Goal: Check status: Check status

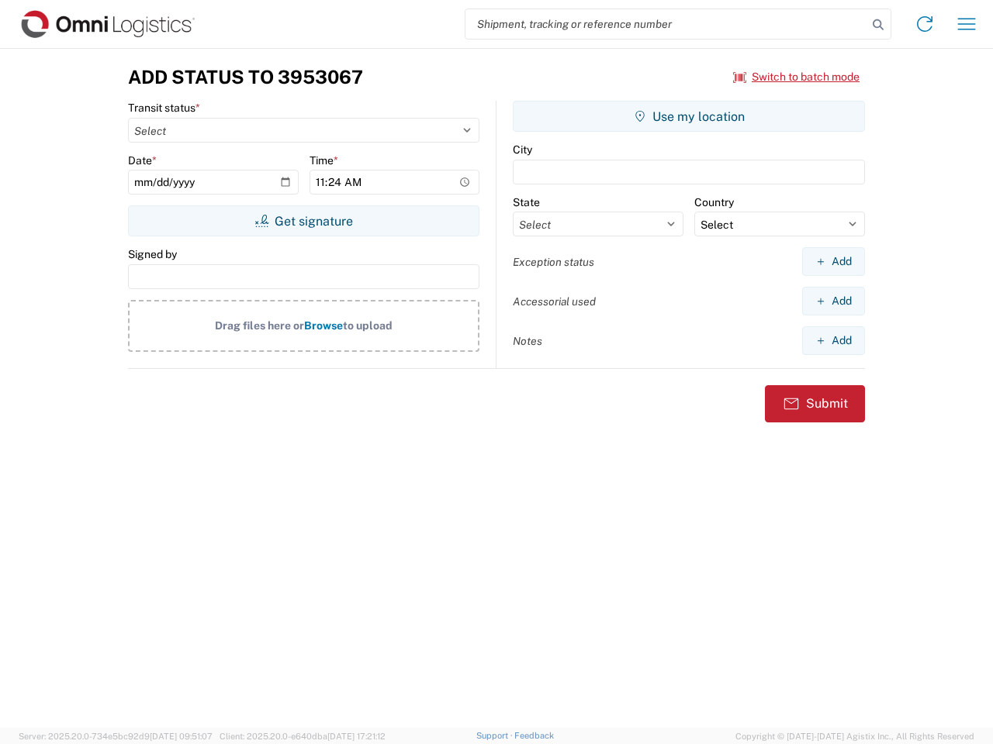
click at [666, 24] on input "search" at bounding box center [666, 23] width 402 height 29
click at [878, 25] on icon at bounding box center [878, 25] width 22 height 22
click at [924, 24] on icon at bounding box center [924, 24] width 25 height 25
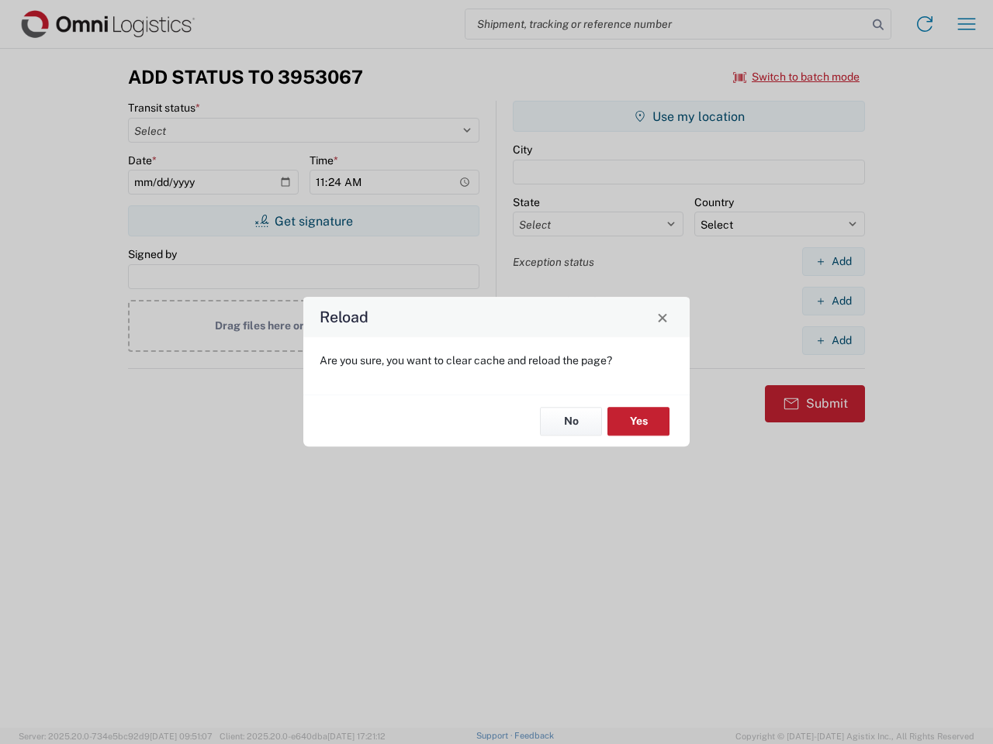
click at [796, 77] on div "Reload Are you sure, you want to clear cache and reload the page? No Yes" at bounding box center [496, 372] width 993 height 744
click at [303, 221] on div "Reload Are you sure, you want to clear cache and reload the page? No Yes" at bounding box center [496, 372] width 993 height 744
click at [689, 116] on div "Reload Are you sure, you want to clear cache and reload the page? No Yes" at bounding box center [496, 372] width 993 height 744
click at [833, 261] on div "Reload Are you sure, you want to clear cache and reload the page? No Yes" at bounding box center [496, 372] width 993 height 744
click at [833, 301] on div "Reload Are you sure, you want to clear cache and reload the page? No Yes" at bounding box center [496, 372] width 993 height 744
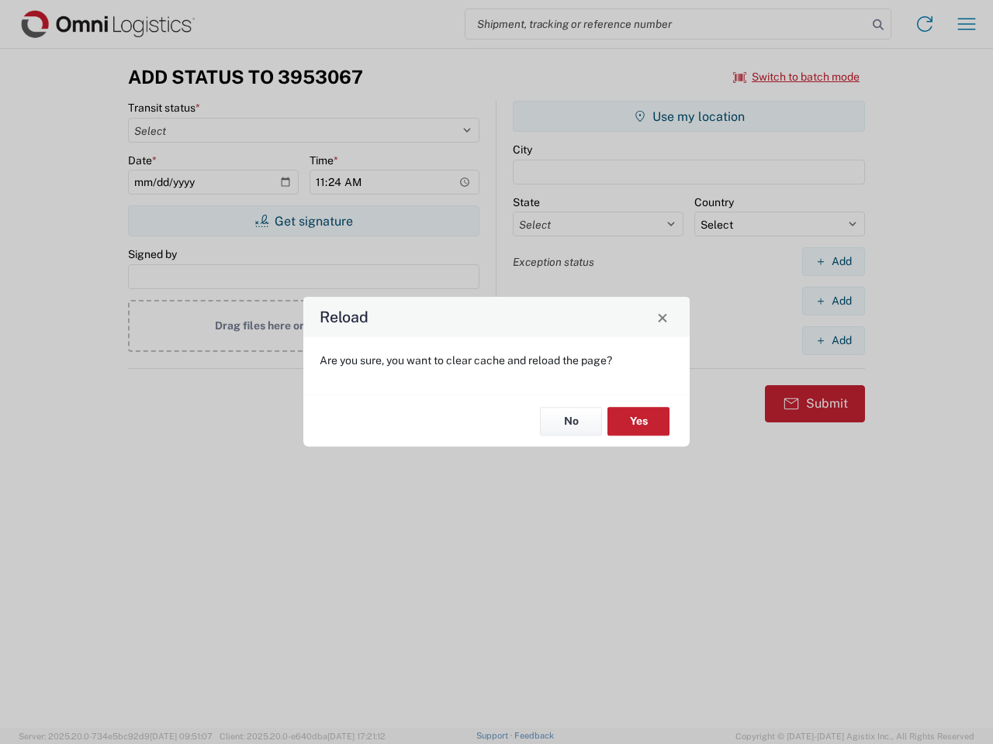
click at [833, 340] on div "Reload Are you sure, you want to clear cache and reload the page? No Yes" at bounding box center [496, 372] width 993 height 744
